Goal: Navigation & Orientation: Find specific page/section

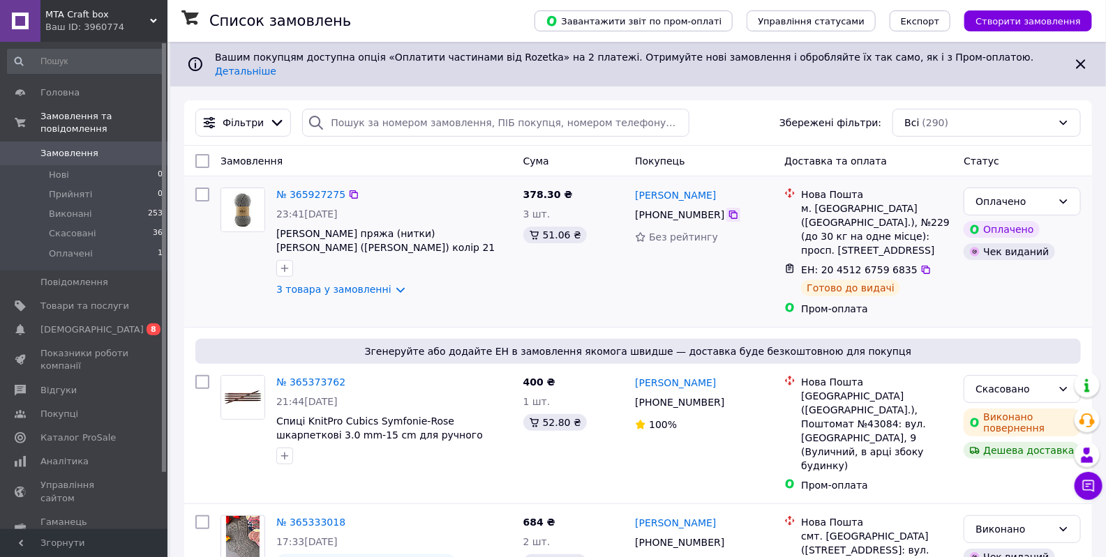
click at [728, 209] on icon at bounding box center [733, 214] width 11 height 11
click at [99, 432] on span "Каталог ProSale" at bounding box center [77, 438] width 75 height 13
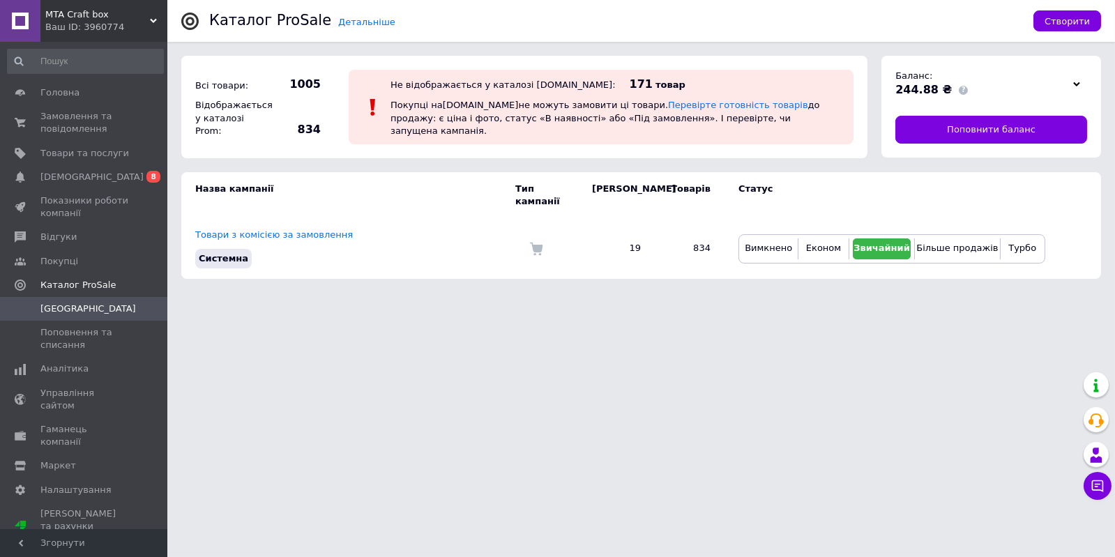
click at [154, 13] on div "MTA Craft box Ваш ID: 3960774" at bounding box center [103, 21] width 127 height 42
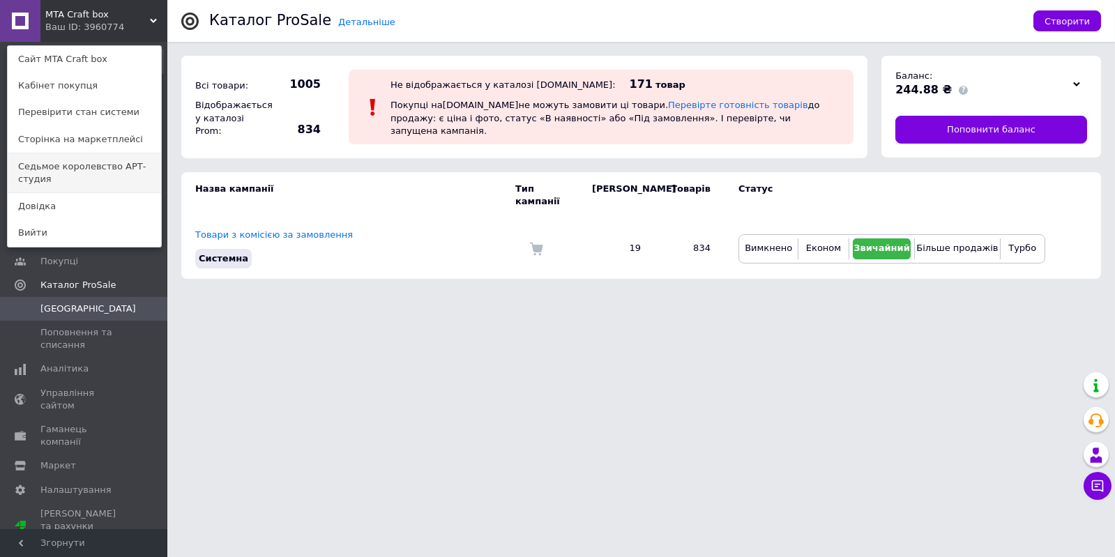
click at [82, 177] on link "Седьмое королевство АРТ-студия" at bounding box center [84, 172] width 153 height 39
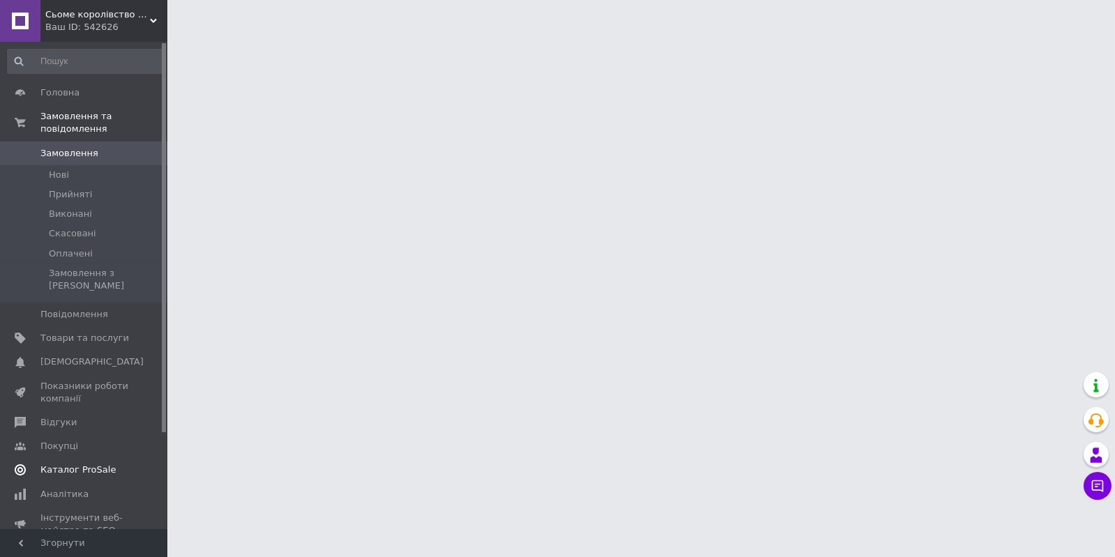
click at [93, 464] on span "Каталог ProSale" at bounding box center [77, 470] width 75 height 13
